Goal: Obtain resource: Download file/media

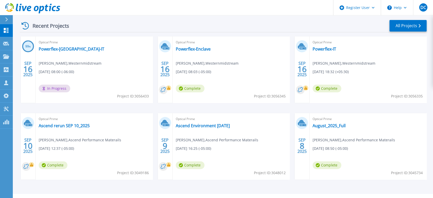
scroll to position [107, 0]
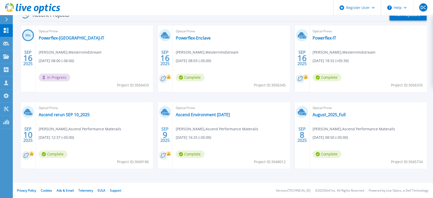
click at [115, 161] on div "Optical Prime Ascend rerun SEP 10_2025 [PERSON_NAME] , Ascend Performance Mater…" at bounding box center [94, 135] width 117 height 66
drag, startPoint x: 117, startPoint y: 162, endPoint x: 148, endPoint y: 163, distance: 31.6
click at [148, 163] on span "Project ID: 3049186" at bounding box center [133, 162] width 32 height 6
copy span "Project ID: 3049186"
click at [68, 114] on link "Ascend rerun SEP 10_2025" at bounding box center [64, 114] width 51 height 5
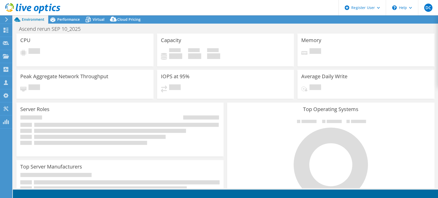
select select "USD"
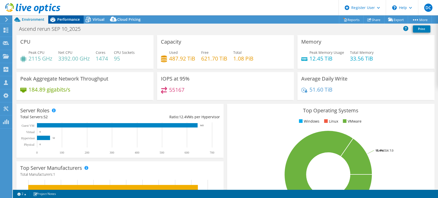
click at [64, 19] on span "Performance" at bounding box center [68, 19] width 23 height 5
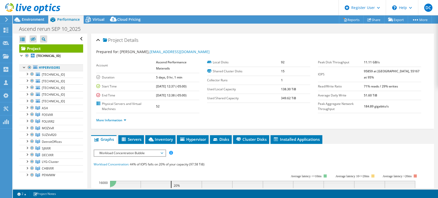
click at [29, 67] on div at bounding box center [29, 67] width 5 height 6
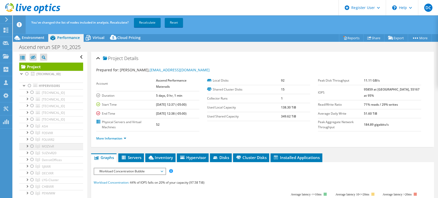
click at [31, 145] on div at bounding box center [31, 146] width 5 height 6
click at [144, 24] on link "Recalculate" at bounding box center [147, 22] width 27 height 9
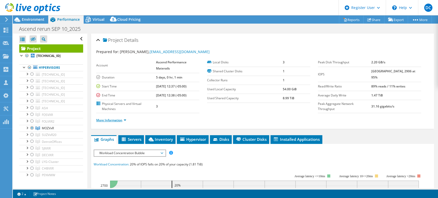
click at [125, 119] on link "More Information" at bounding box center [111, 120] width 30 height 4
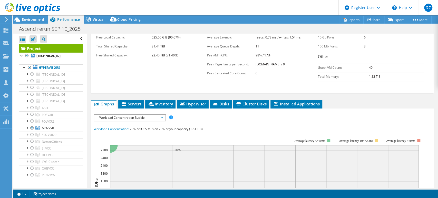
scroll to position [114, 0]
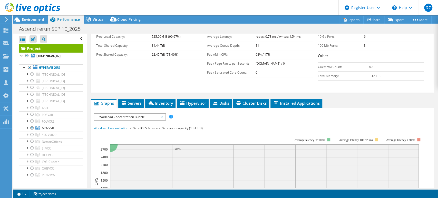
click at [162, 115] on span "Workload Concentration Bubble" at bounding box center [130, 117] width 66 height 6
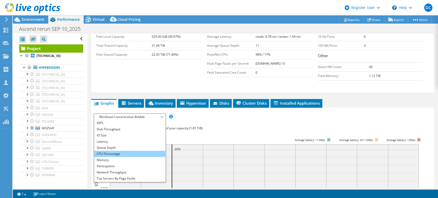
click at [109, 152] on li "CPU Percentage" at bounding box center [129, 154] width 71 height 6
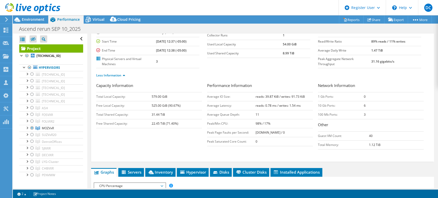
scroll to position [0, 0]
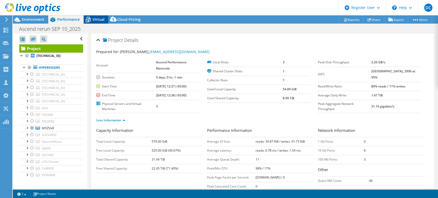
click at [93, 16] on div "Virtual" at bounding box center [96, 19] width 25 height 8
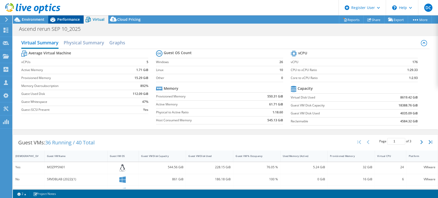
click at [65, 19] on span "Performance" at bounding box center [68, 19] width 23 height 5
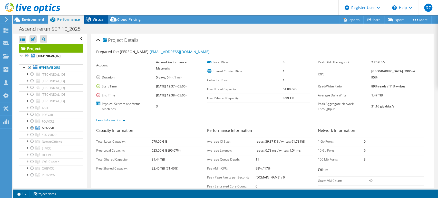
click at [96, 20] on span "Virtual" at bounding box center [99, 19] width 12 height 5
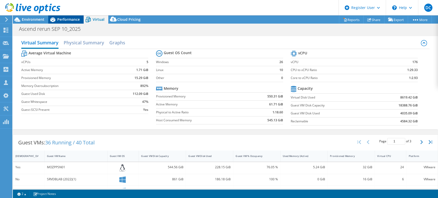
click at [57, 19] on span "Performance" at bounding box center [68, 19] width 23 height 5
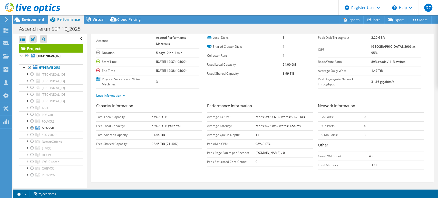
scroll to position [20, 0]
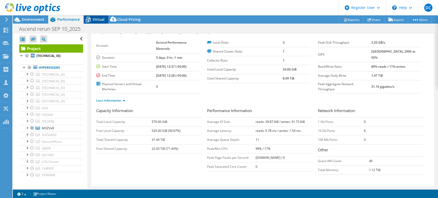
click at [95, 18] on span "Virtual" at bounding box center [99, 19] width 12 height 5
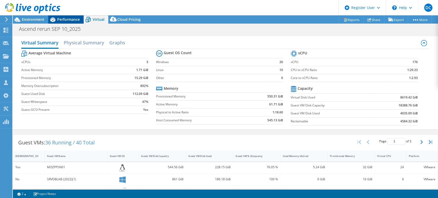
click at [65, 19] on span "Performance" at bounding box center [68, 19] width 23 height 5
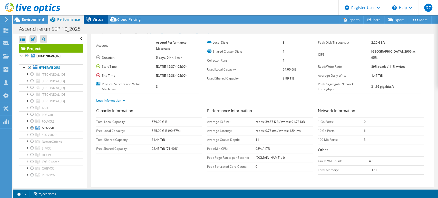
click at [95, 20] on span "Virtual" at bounding box center [99, 19] width 12 height 5
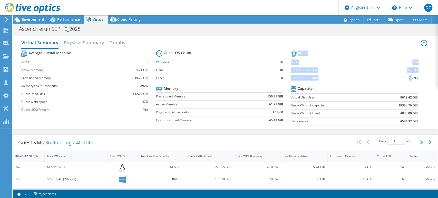
drag, startPoint x: 407, startPoint y: 78, endPoint x: 414, endPoint y: 78, distance: 7.2
click at [414, 78] on section "vCPU vCPU 176 CPU to vCPU Ratio 1:29.33 Core to vCPU Ratio 1:2.93 Capacity Virt…" at bounding box center [358, 88] width 135 height 79
copy tbody "vCPU vCPU 176 CPU to vCPU Ratio 1:29.33 Core to vCPU Ratio 1:"
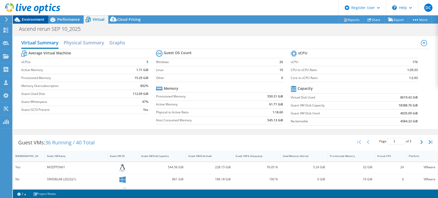
click at [33, 20] on span "Environment" at bounding box center [33, 19] width 23 height 5
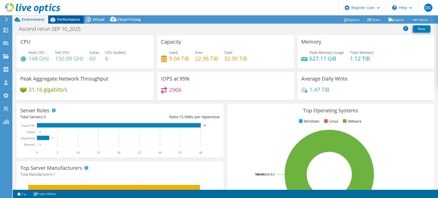
click at [67, 19] on span "Performance" at bounding box center [68, 19] width 23 height 5
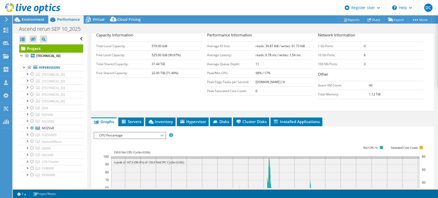
scroll to position [162, 0]
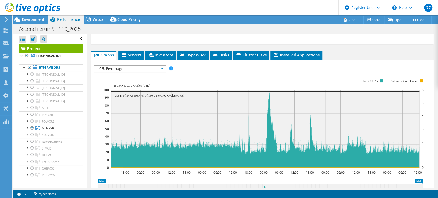
click at [162, 67] on span "CPU Percentage" at bounding box center [130, 69] width 66 height 6
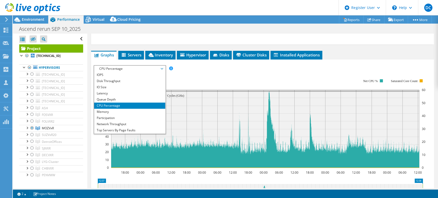
click at [203, 72] on rect at bounding box center [264, 123] width 322 height 103
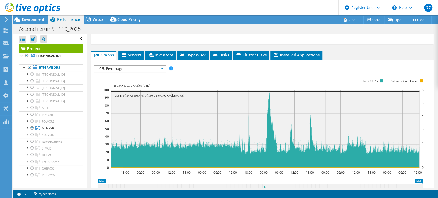
click at [236, 28] on div "Ascend rerun SEP 10_2025 Print" at bounding box center [225, 28] width 425 height 9
click at [351, 21] on link "Reports" at bounding box center [351, 20] width 25 height 8
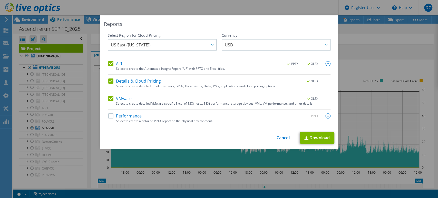
click at [110, 64] on label "AIR" at bounding box center [115, 63] width 14 height 5
click at [0, 0] on input "AIR" at bounding box center [0, 0] width 0 height 0
click at [109, 82] on label "Details & Cloud Pricing" at bounding box center [134, 80] width 53 height 5
click at [0, 0] on input "Details & Cloud Pricing" at bounding box center [0, 0] width 0 height 0
click at [108, 99] on label "VMware" at bounding box center [120, 98] width 24 height 5
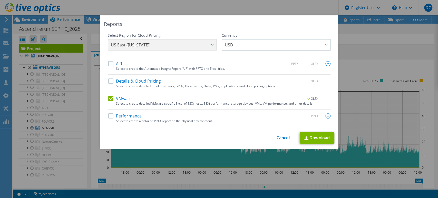
click at [0, 0] on input "VMware" at bounding box center [0, 0] width 0 height 0
click at [108, 99] on label "VMware" at bounding box center [120, 98] width 24 height 5
click at [0, 0] on input "VMware" at bounding box center [0, 0] width 0 height 0
click at [108, 115] on label "Performance" at bounding box center [125, 115] width 34 height 5
click at [0, 0] on input "Performance" at bounding box center [0, 0] width 0 height 0
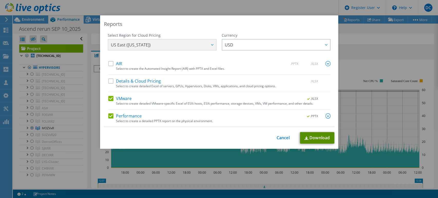
click at [317, 137] on link "Download" at bounding box center [317, 138] width 34 height 12
click at [280, 137] on link "Cancel" at bounding box center [282, 137] width 13 height 5
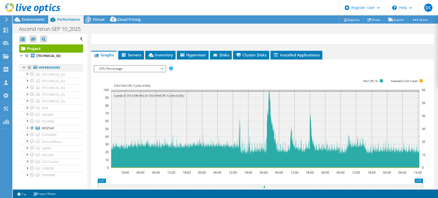
click at [30, 67] on div at bounding box center [29, 67] width 5 height 6
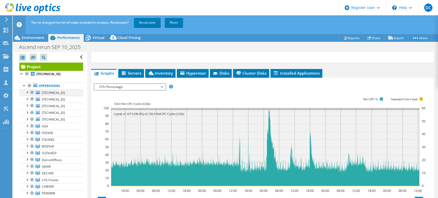
click at [32, 92] on div at bounding box center [31, 92] width 5 height 6
click at [32, 98] on div at bounding box center [31, 99] width 5 height 6
click at [32, 104] on div at bounding box center [31, 106] width 5 height 6
click at [32, 112] on div at bounding box center [31, 112] width 5 height 6
click at [32, 118] on div at bounding box center [31, 119] width 5 height 6
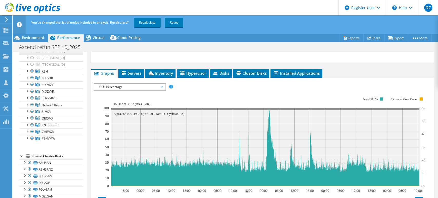
scroll to position [57, 0]
click at [31, 103] on div at bounding box center [31, 102] width 5 height 6
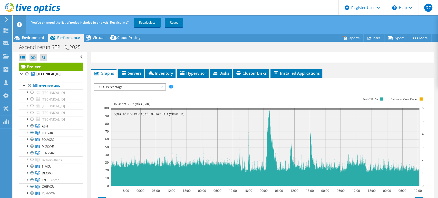
scroll to position [0, 0]
click at [146, 25] on link "Recalculate" at bounding box center [147, 22] width 27 height 9
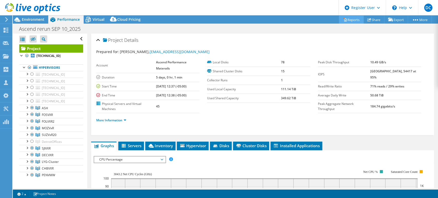
click at [352, 20] on link "Reports" at bounding box center [351, 20] width 25 height 8
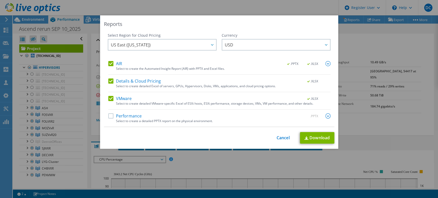
click at [110, 64] on label "AIR" at bounding box center [115, 63] width 14 height 5
click at [0, 0] on input "AIR" at bounding box center [0, 0] width 0 height 0
click at [108, 81] on label "Details & Cloud Pricing" at bounding box center [134, 80] width 53 height 5
click at [0, 0] on input "Details & Cloud Pricing" at bounding box center [0, 0] width 0 height 0
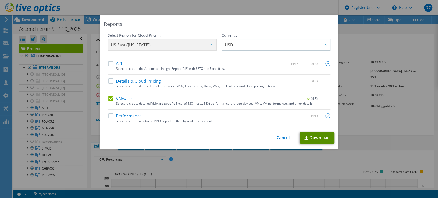
click at [320, 136] on link "Download" at bounding box center [317, 138] width 34 height 12
click at [278, 139] on link "Cancel" at bounding box center [282, 137] width 13 height 5
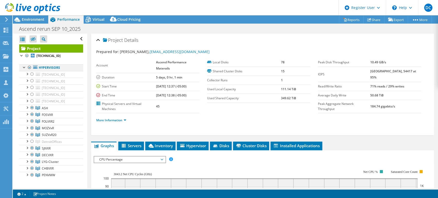
click at [29, 67] on div at bounding box center [29, 67] width 5 height 6
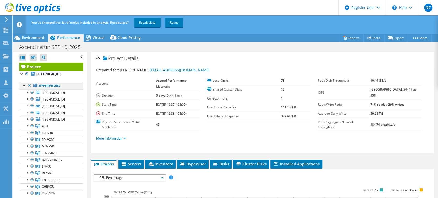
click at [29, 86] on div at bounding box center [29, 86] width 5 height 6
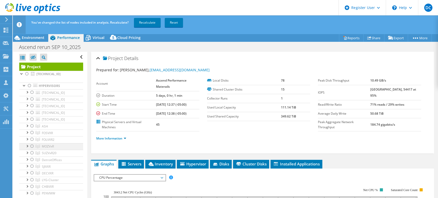
click at [33, 145] on div at bounding box center [31, 146] width 5 height 6
click at [152, 23] on link "Recalculate" at bounding box center [147, 22] width 27 height 9
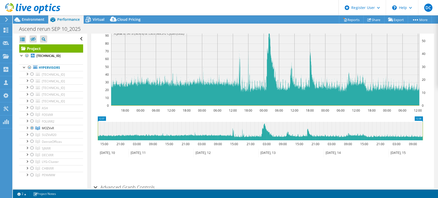
scroll to position [175, 0]
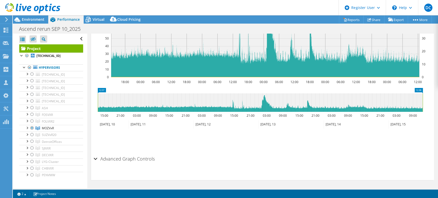
click at [95, 158] on div "Advanced Graph Controls" at bounding box center [262, 159] width 337 height 11
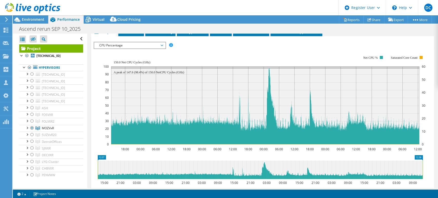
scroll to position [110, 0]
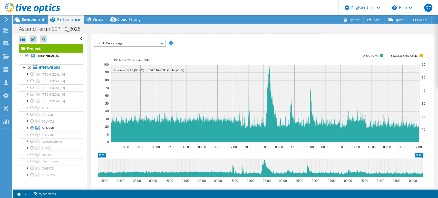
click at [162, 42] on span "CPU Percentage" at bounding box center [130, 43] width 66 height 6
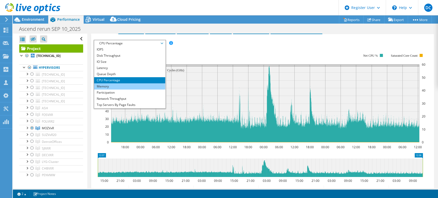
click at [103, 85] on li "Memory" at bounding box center [129, 86] width 71 height 6
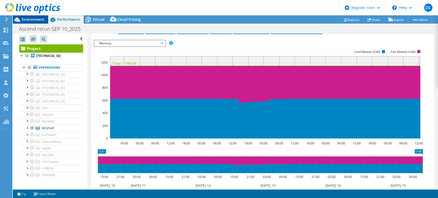
click at [35, 21] on span "Environment" at bounding box center [33, 19] width 23 height 5
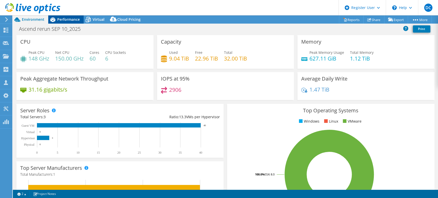
click at [76, 22] on div "Performance" at bounding box center [65, 19] width 35 height 8
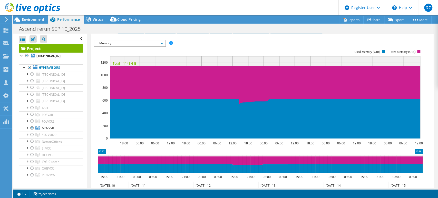
scroll to position [0, 0]
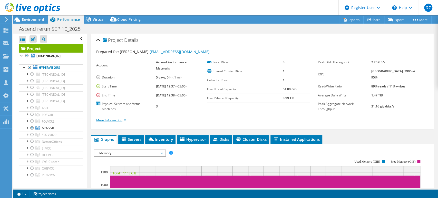
click at [125, 118] on link "More Information" at bounding box center [111, 120] width 30 height 4
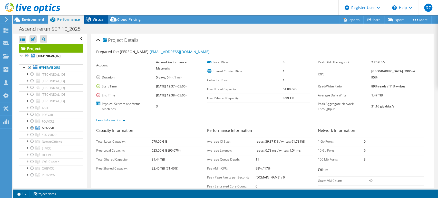
click at [94, 18] on span "Virtual" at bounding box center [99, 19] width 12 height 5
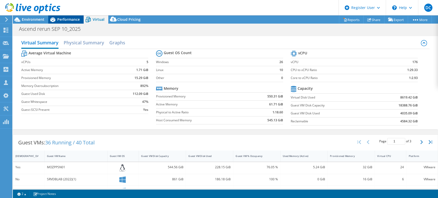
click at [61, 18] on span "Performance" at bounding box center [68, 19] width 23 height 5
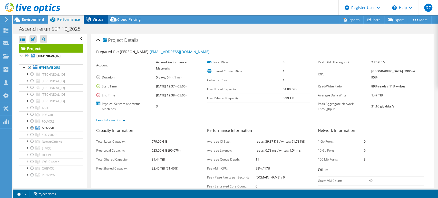
click at [94, 19] on span "Virtual" at bounding box center [99, 19] width 12 height 5
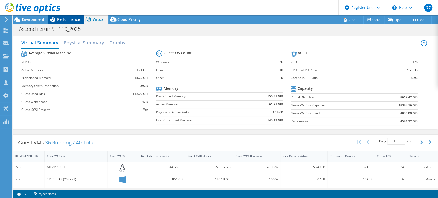
click at [66, 18] on span "Performance" at bounding box center [68, 19] width 23 height 5
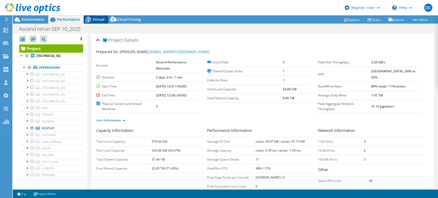
click at [99, 18] on span "Virtual" at bounding box center [99, 19] width 12 height 5
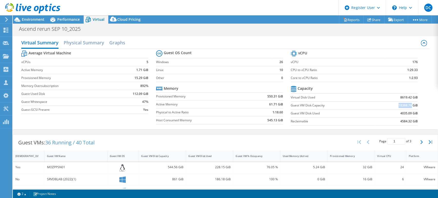
drag, startPoint x: 394, startPoint y: 105, endPoint x: 407, endPoint y: 104, distance: 12.9
click at [407, 104] on b "18388.76 GiB" at bounding box center [407, 105] width 19 height 5
copy b "18388.76"
click at [367, 106] on label "Guest VM Disk Capacity" at bounding box center [332, 105] width 83 height 5
drag, startPoint x: 394, startPoint y: 107, endPoint x: 407, endPoint y: 107, distance: 13.1
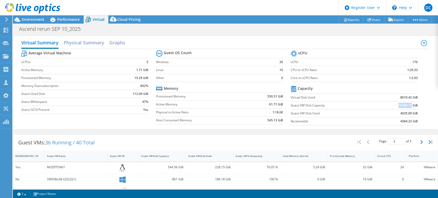
click at [407, 107] on b "18388.76 GiB" at bounding box center [407, 105] width 19 height 5
copy b "18388.76"
drag, startPoint x: 396, startPoint y: 113, endPoint x: 407, endPoint y: 113, distance: 11.0
click at [407, 113] on b "4035.09 GiB" at bounding box center [408, 113] width 17 height 5
copy b "4035.09"
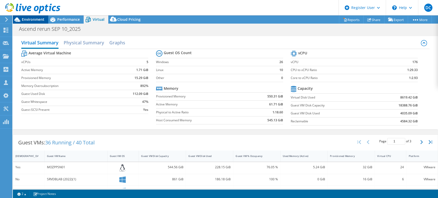
click at [37, 20] on span "Environment" at bounding box center [33, 19] width 23 height 5
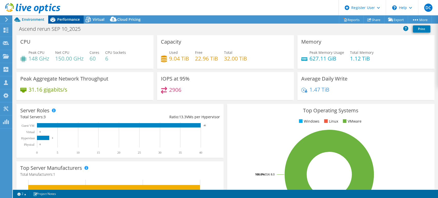
click at [67, 19] on span "Performance" at bounding box center [68, 19] width 23 height 5
